Goal: Task Accomplishment & Management: Manage account settings

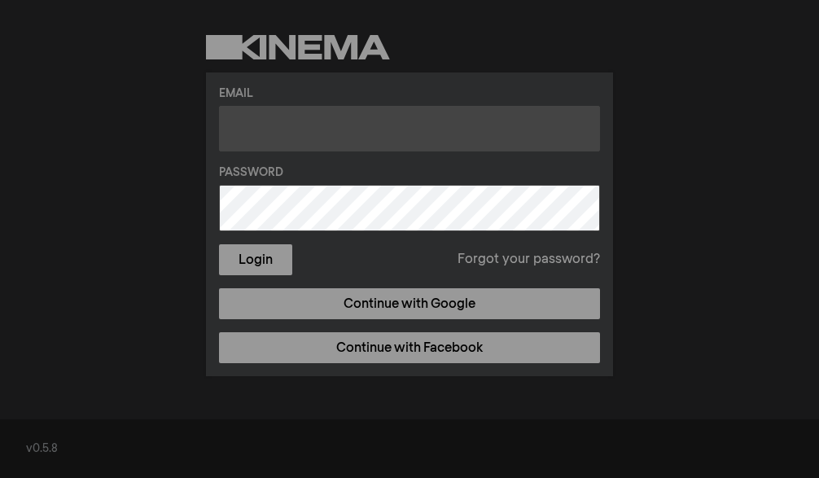
click at [322, 142] on input "text" at bounding box center [409, 129] width 381 height 46
type input "[EMAIL_ADDRESS][DOMAIN_NAME]"
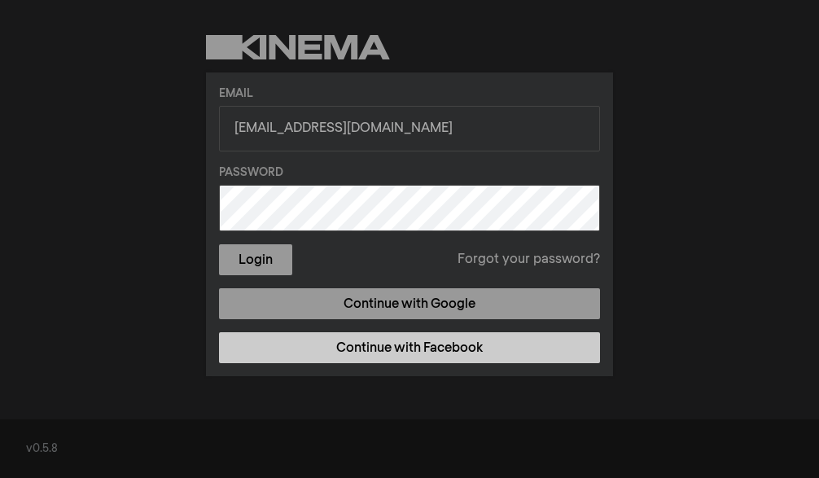
click at [416, 349] on link "Continue with Facebook" at bounding box center [409, 347] width 381 height 31
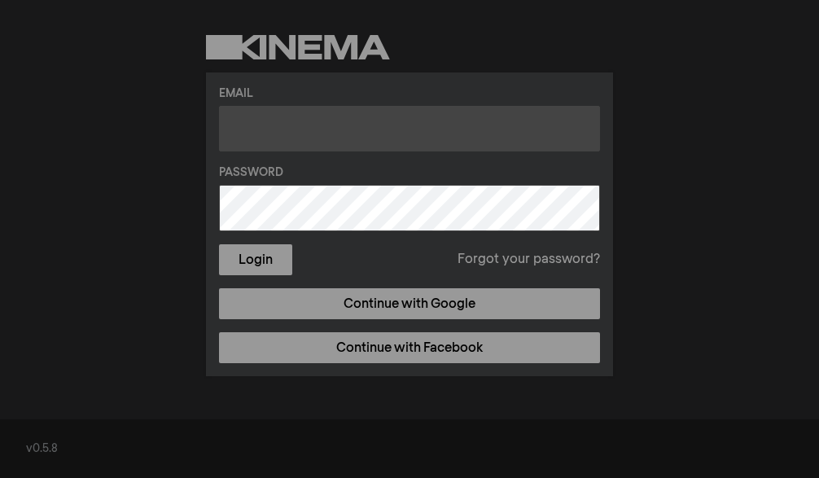
click at [296, 130] on input "text" at bounding box center [409, 129] width 381 height 46
type input "[EMAIL_ADDRESS][DOMAIN_NAME]"
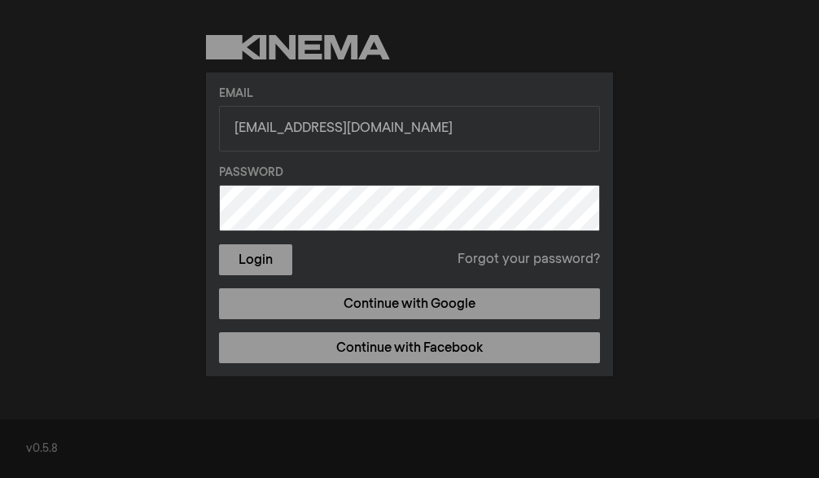
click at [539, 264] on link "Forgot your password?" at bounding box center [529, 260] width 142 height 20
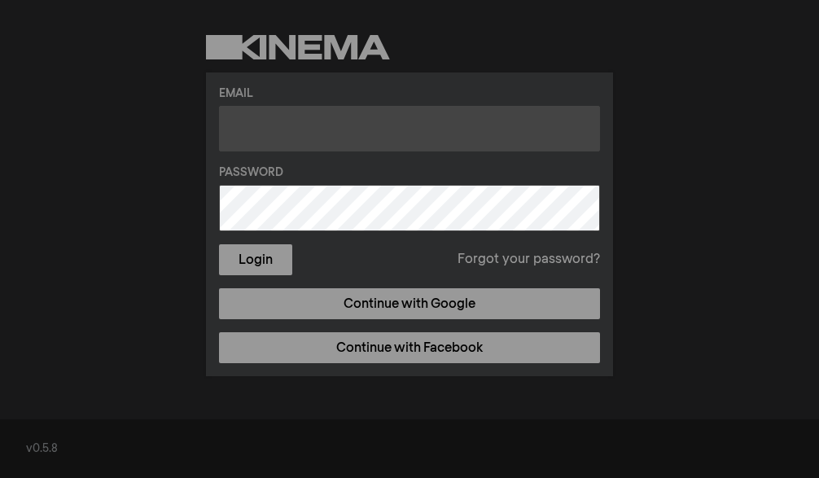
click at [318, 143] on input "text" at bounding box center [409, 129] width 381 height 46
type input "[EMAIL_ADDRESS][DOMAIN_NAME]"
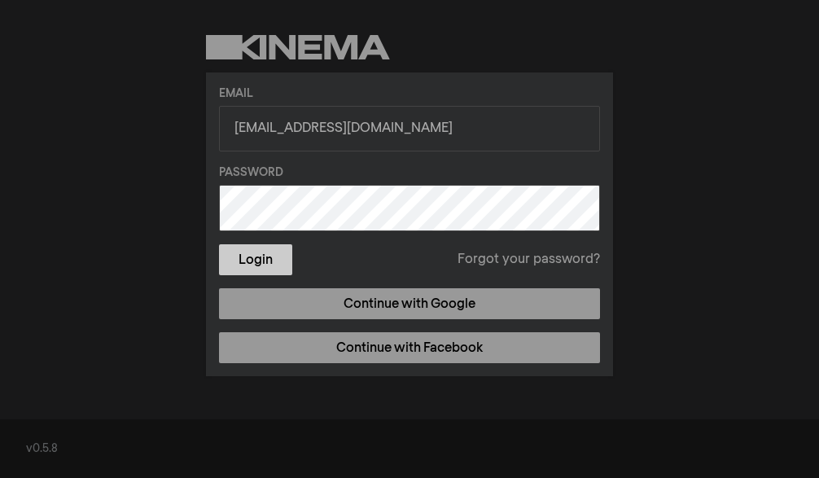
click at [266, 256] on button "Login" at bounding box center [255, 259] width 73 height 31
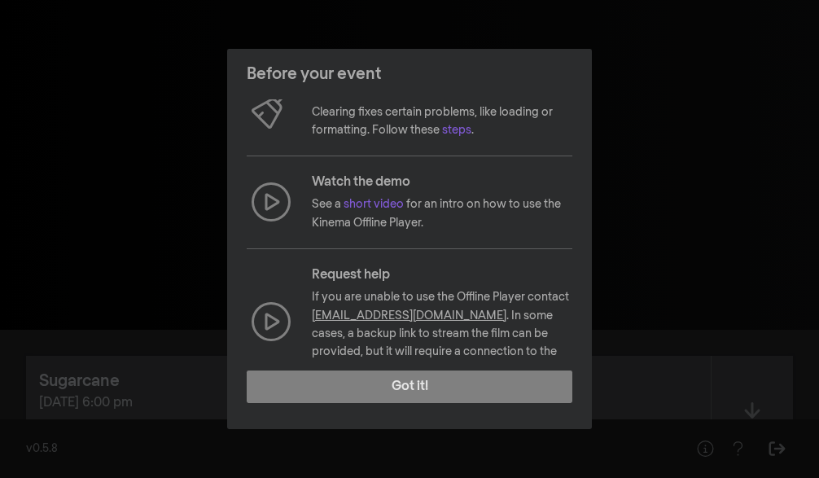
scroll to position [209, 0]
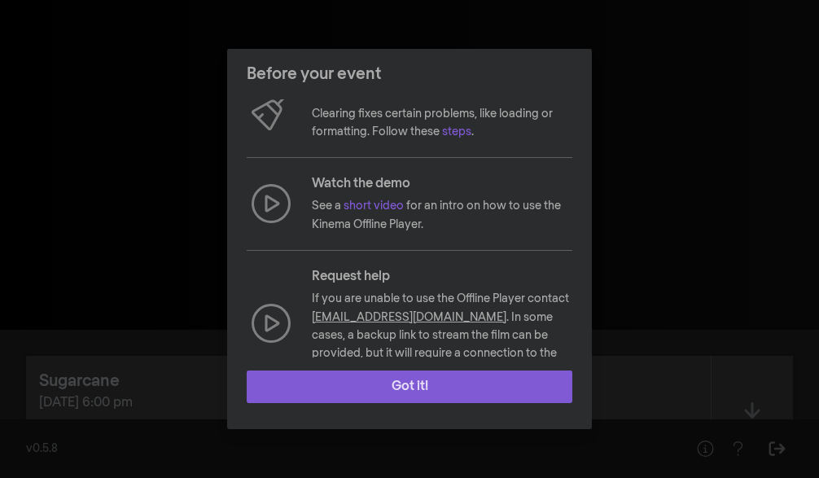
click at [438, 393] on button "Got it!" at bounding box center [410, 386] width 326 height 33
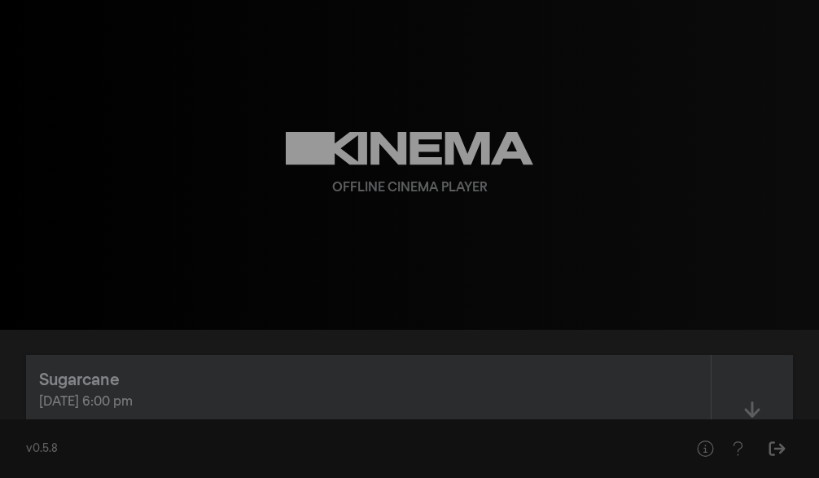
scroll to position [0, 0]
